Goal: Task Accomplishment & Management: Manage account settings

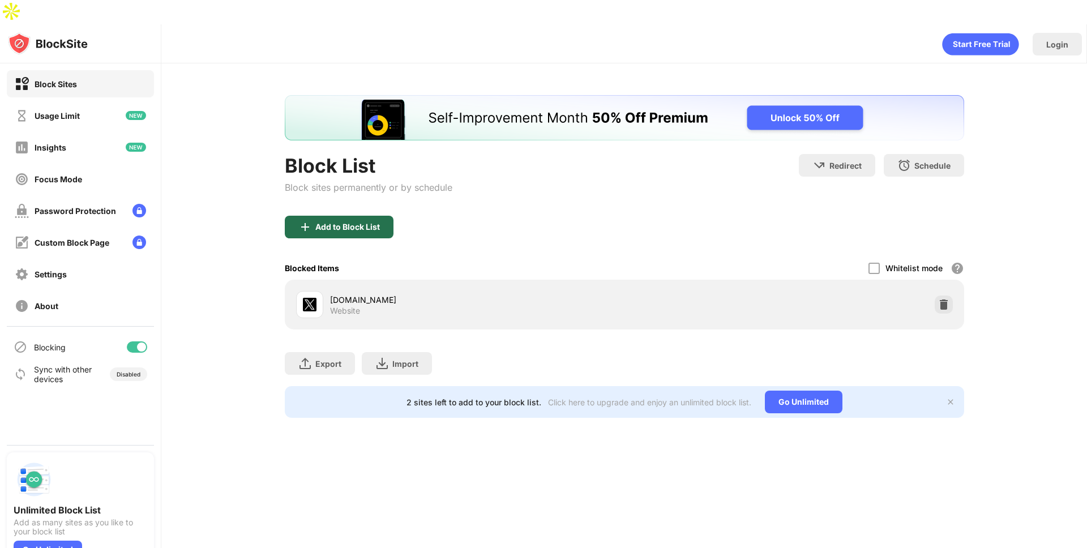
click at [372, 223] on div "Add to Block List" at bounding box center [347, 227] width 65 height 9
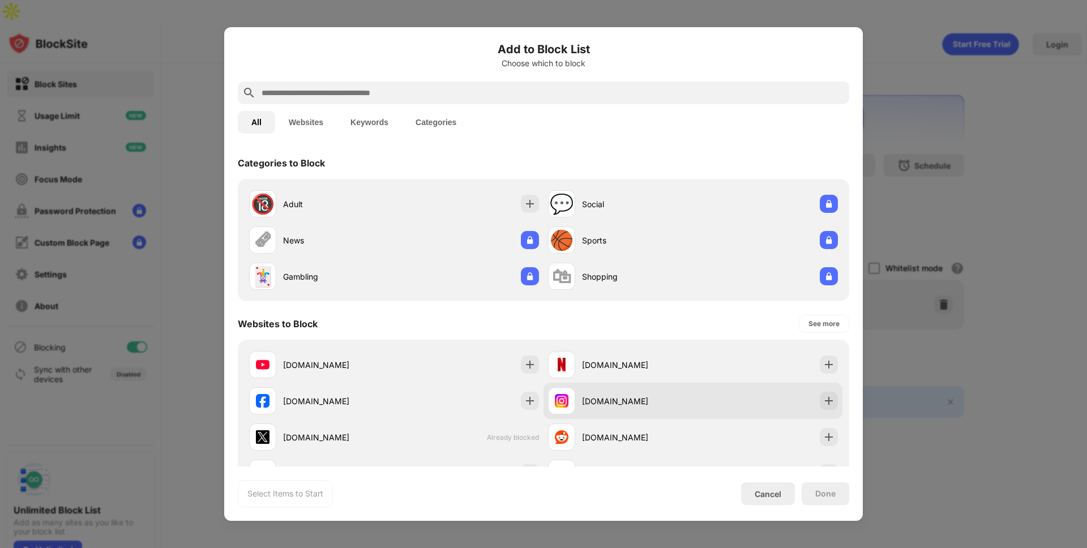
click at [646, 401] on div "instagram.com" at bounding box center [637, 401] width 111 height 12
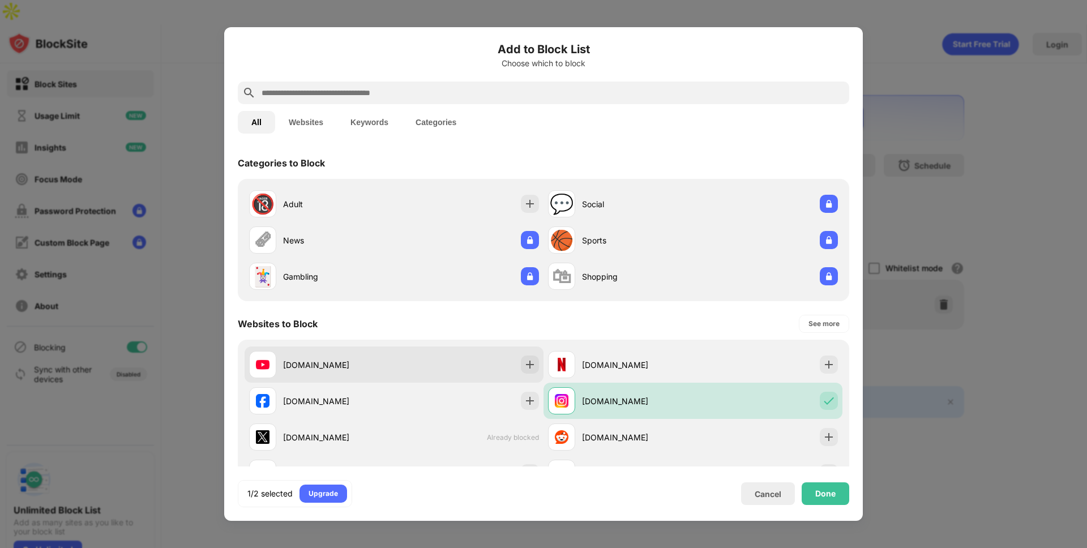
click at [318, 357] on div "youtube.com" at bounding box center [321, 364] width 145 height 27
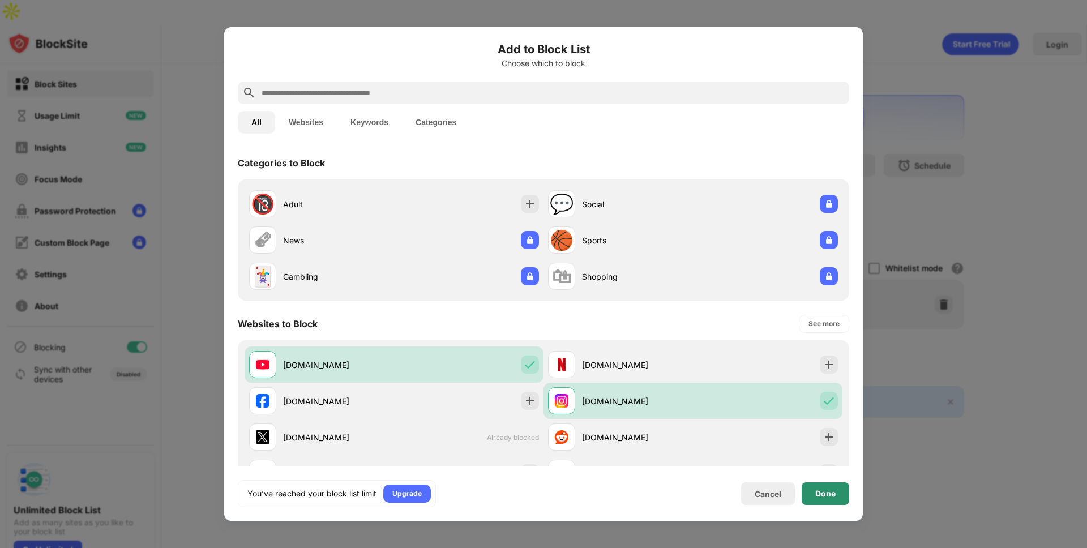
click at [834, 494] on div "Done" at bounding box center [825, 493] width 20 height 9
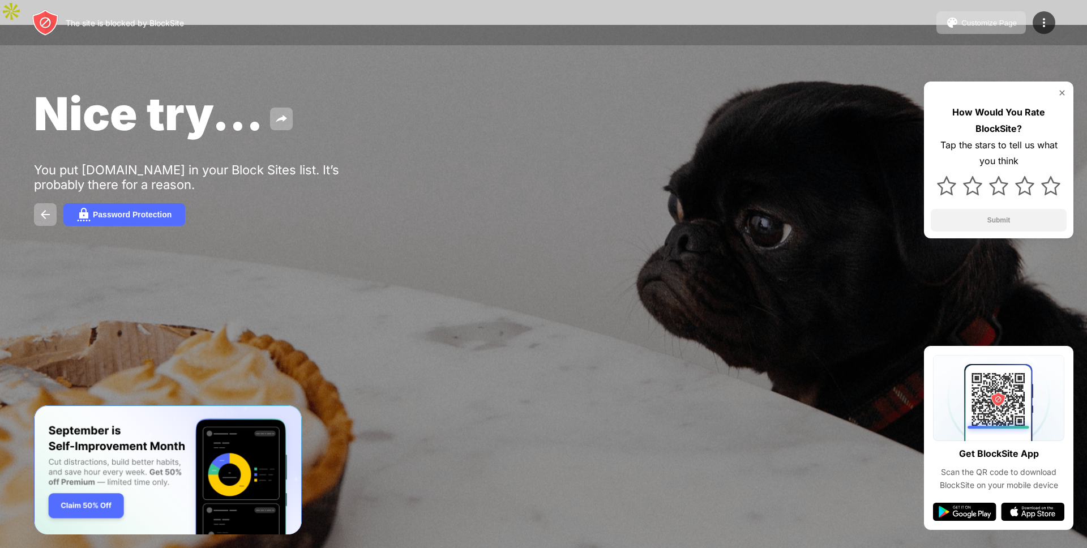
click at [1062, 88] on img at bounding box center [1062, 92] width 9 height 9
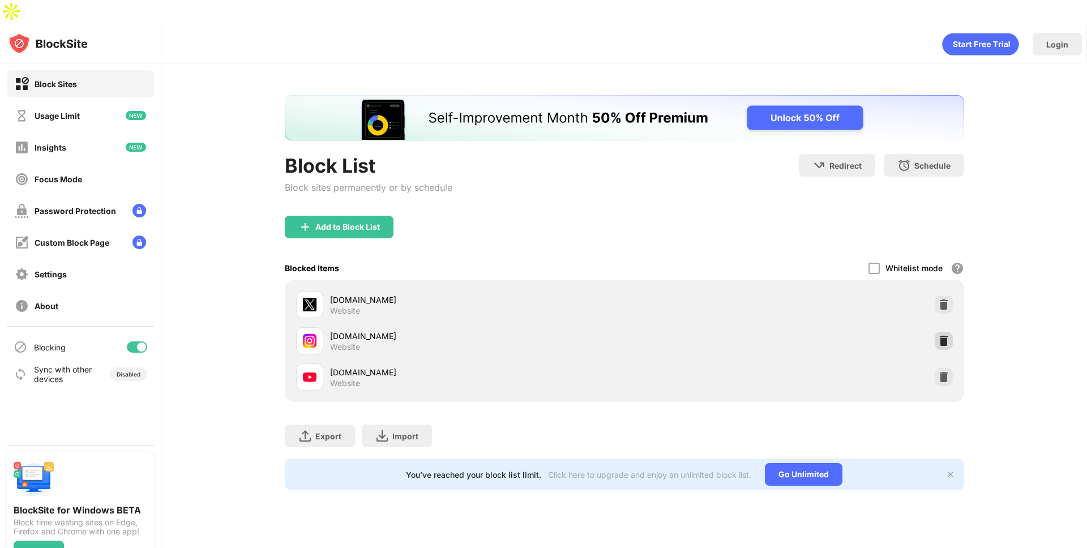
click at [951, 332] on div at bounding box center [944, 341] width 18 height 18
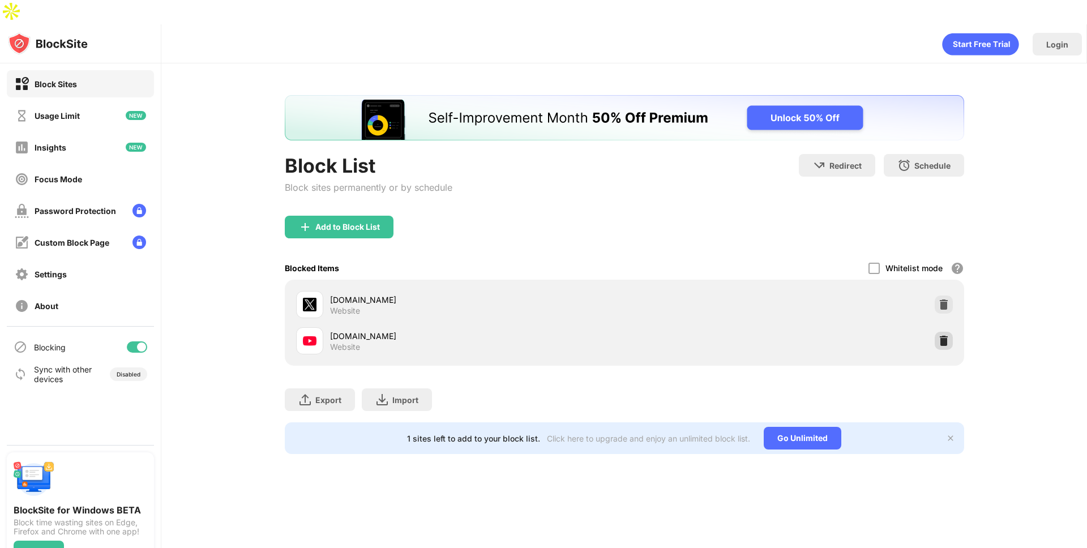
click at [947, 335] on img at bounding box center [943, 340] width 11 height 11
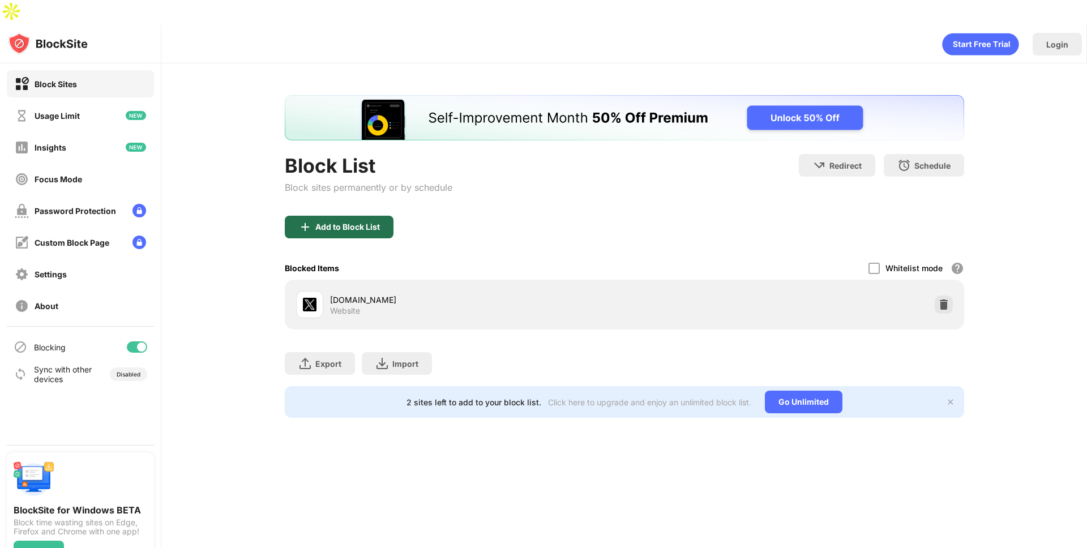
click at [309, 220] on img at bounding box center [305, 227] width 14 height 14
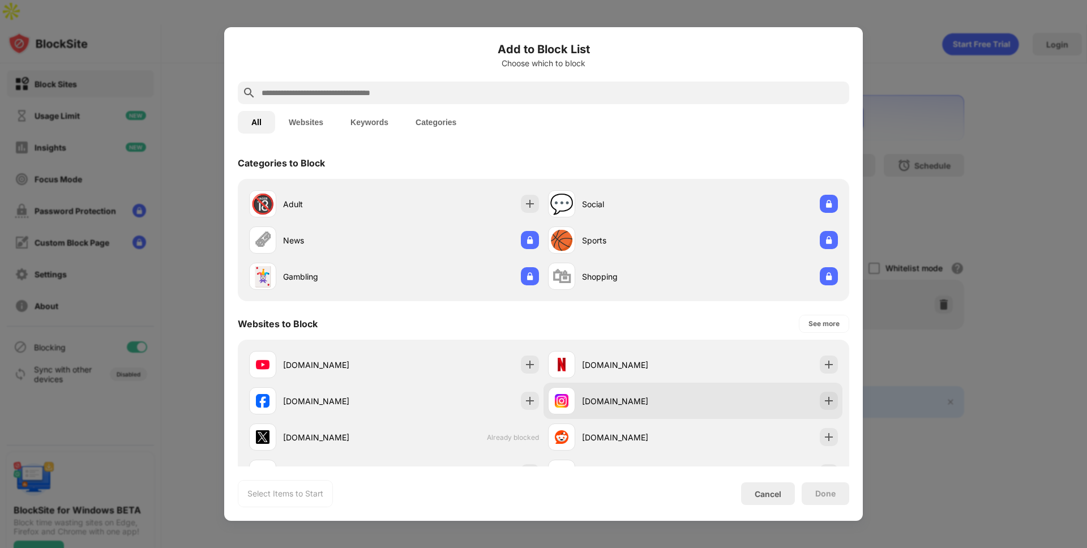
click at [634, 398] on div "[DOMAIN_NAME]" at bounding box center [637, 401] width 111 height 12
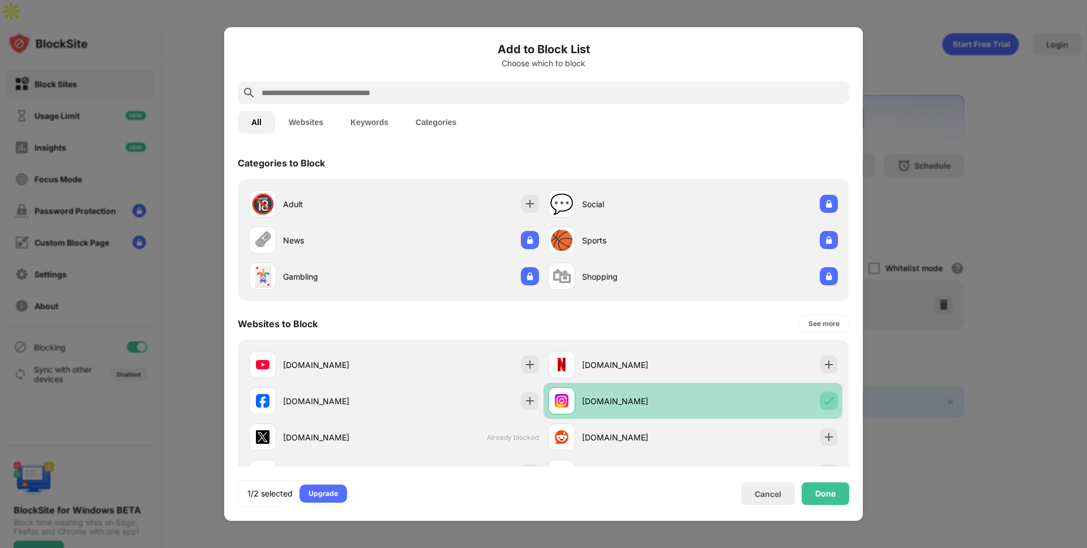
click at [823, 401] on img at bounding box center [828, 400] width 11 height 11
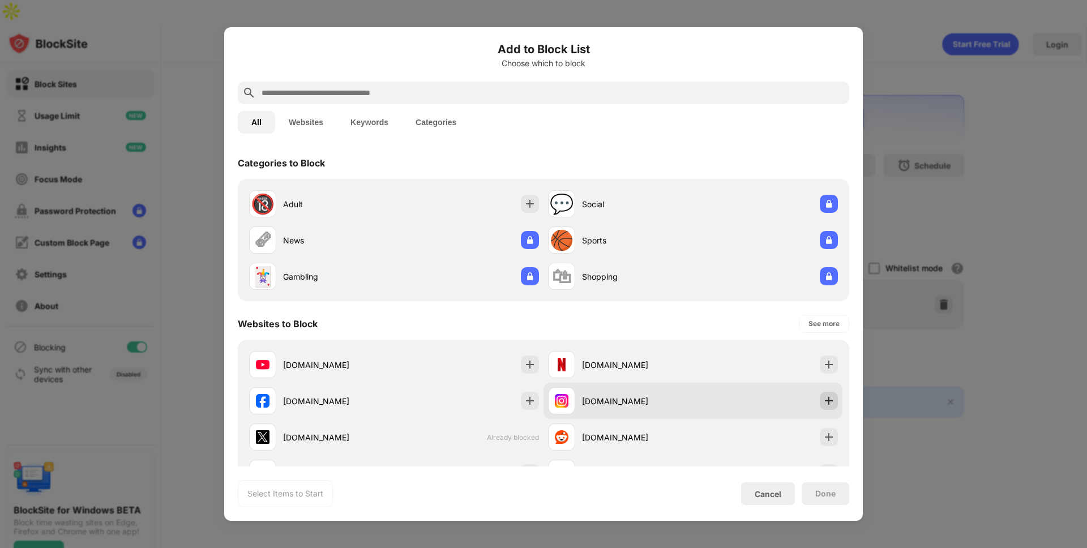
click at [823, 402] on img at bounding box center [828, 400] width 11 height 11
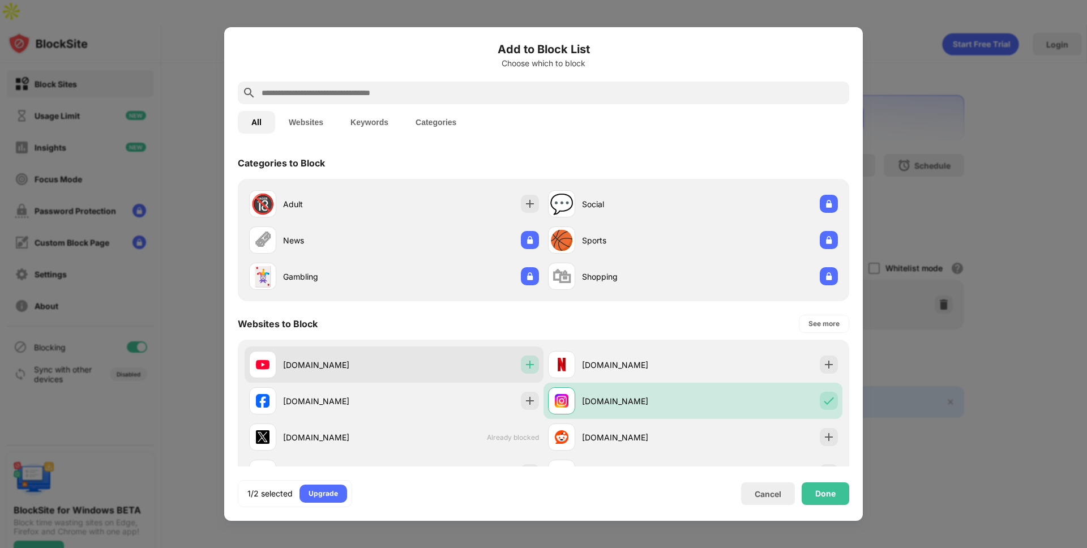
click at [524, 359] on img at bounding box center [529, 364] width 11 height 11
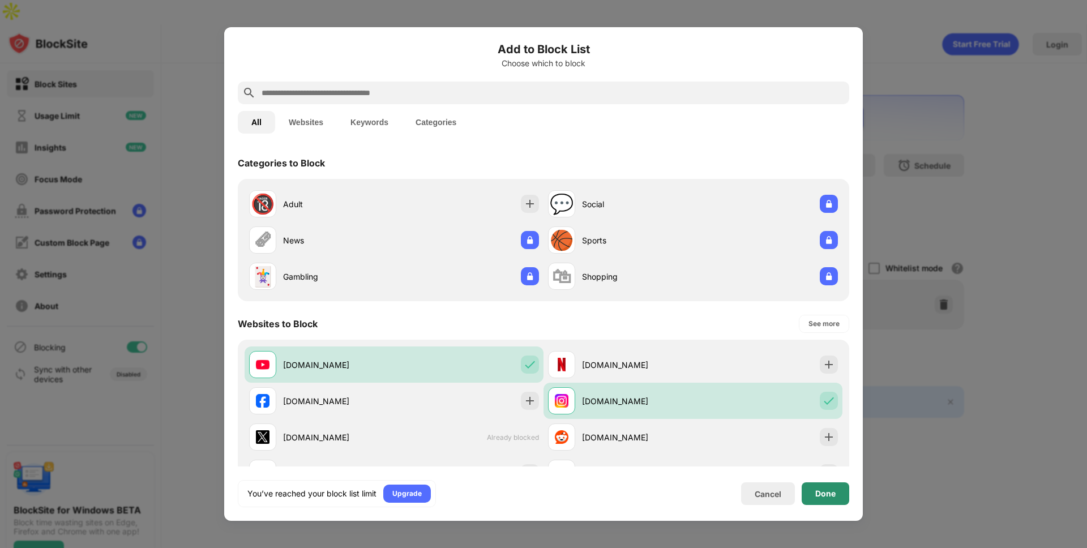
click at [836, 499] on div "Done" at bounding box center [826, 493] width 48 height 23
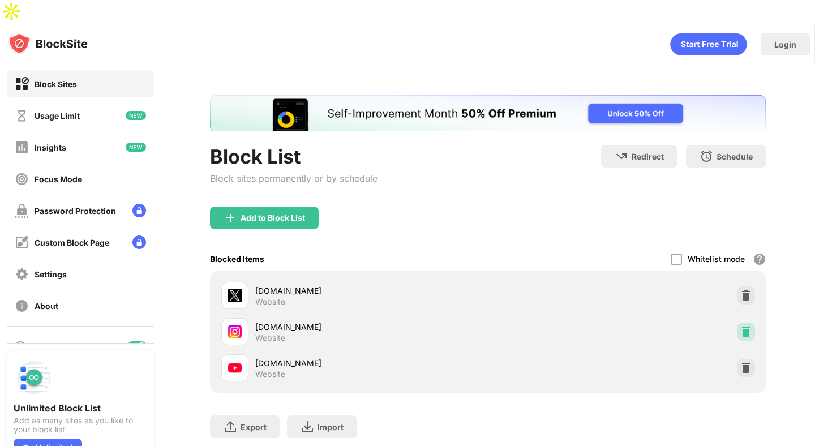
click at [741, 326] on img at bounding box center [746, 331] width 11 height 11
